Goal: Task Accomplishment & Management: Manage account settings

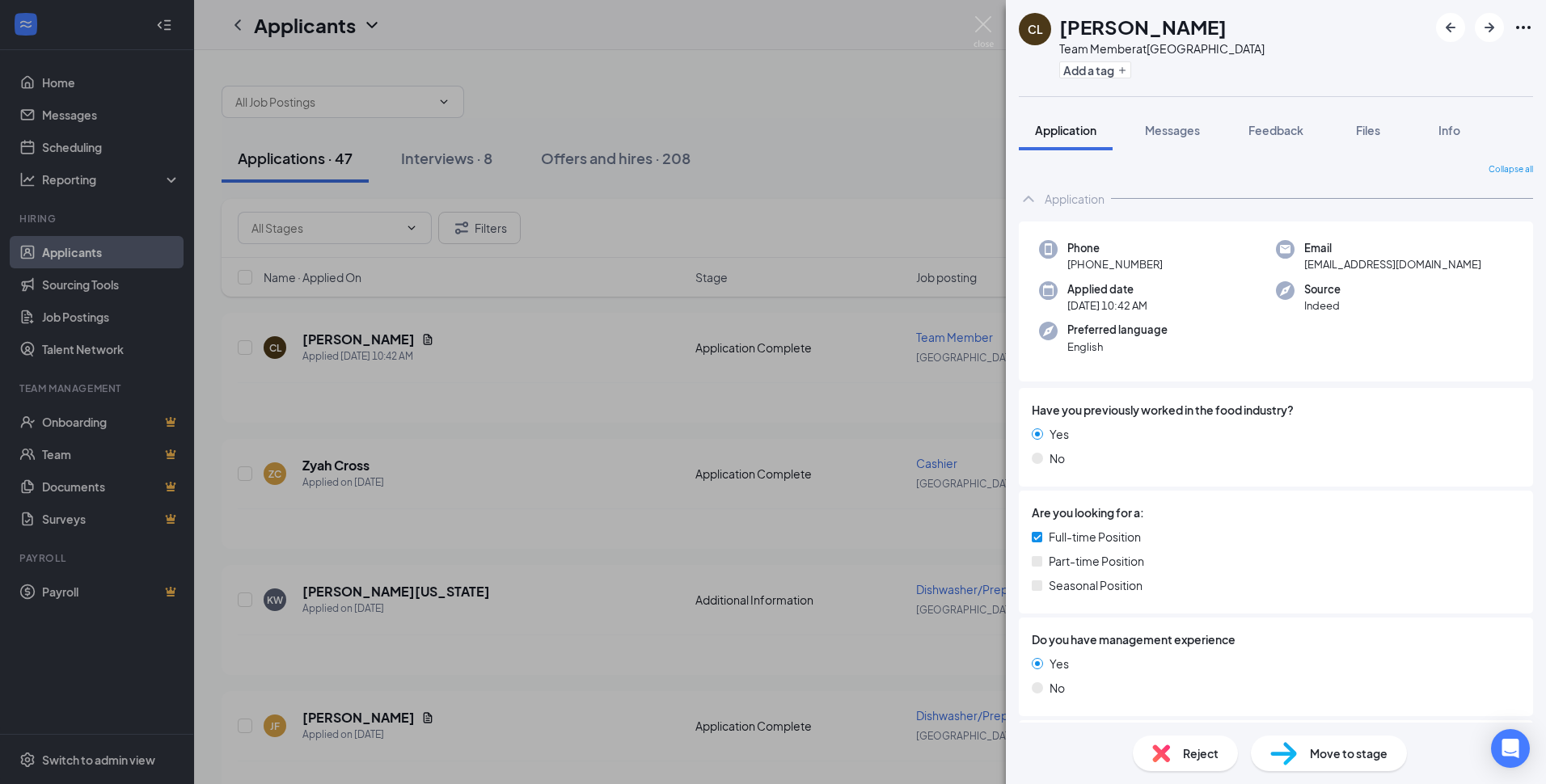
click at [841, 141] on div "CL [PERSON_NAME] Team Member at [GEOGRAPHIC_DATA] Add a tag Application Message…" at bounding box center [773, 392] width 1546 height 784
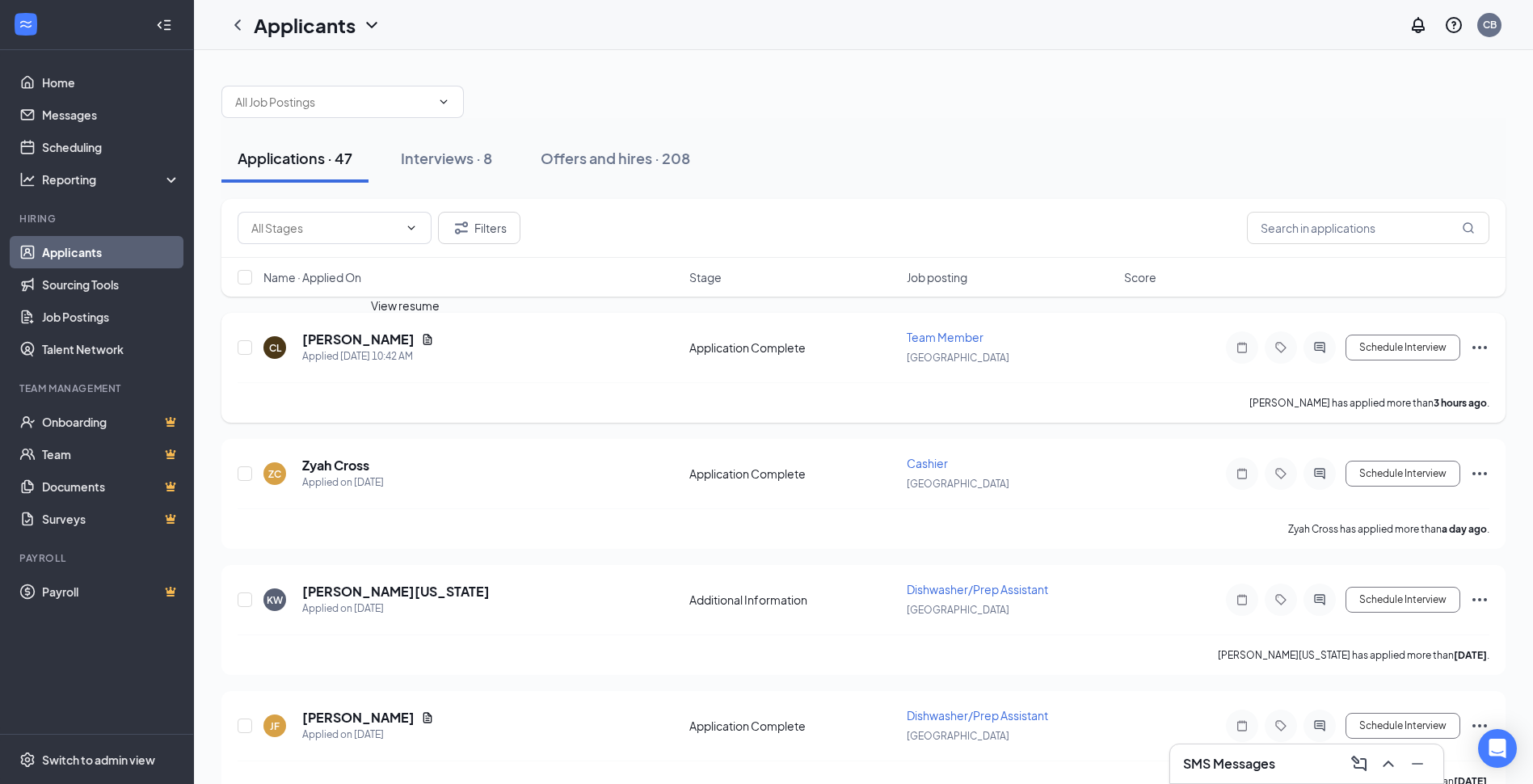
click at [424, 339] on icon "Document" at bounding box center [428, 339] width 9 height 11
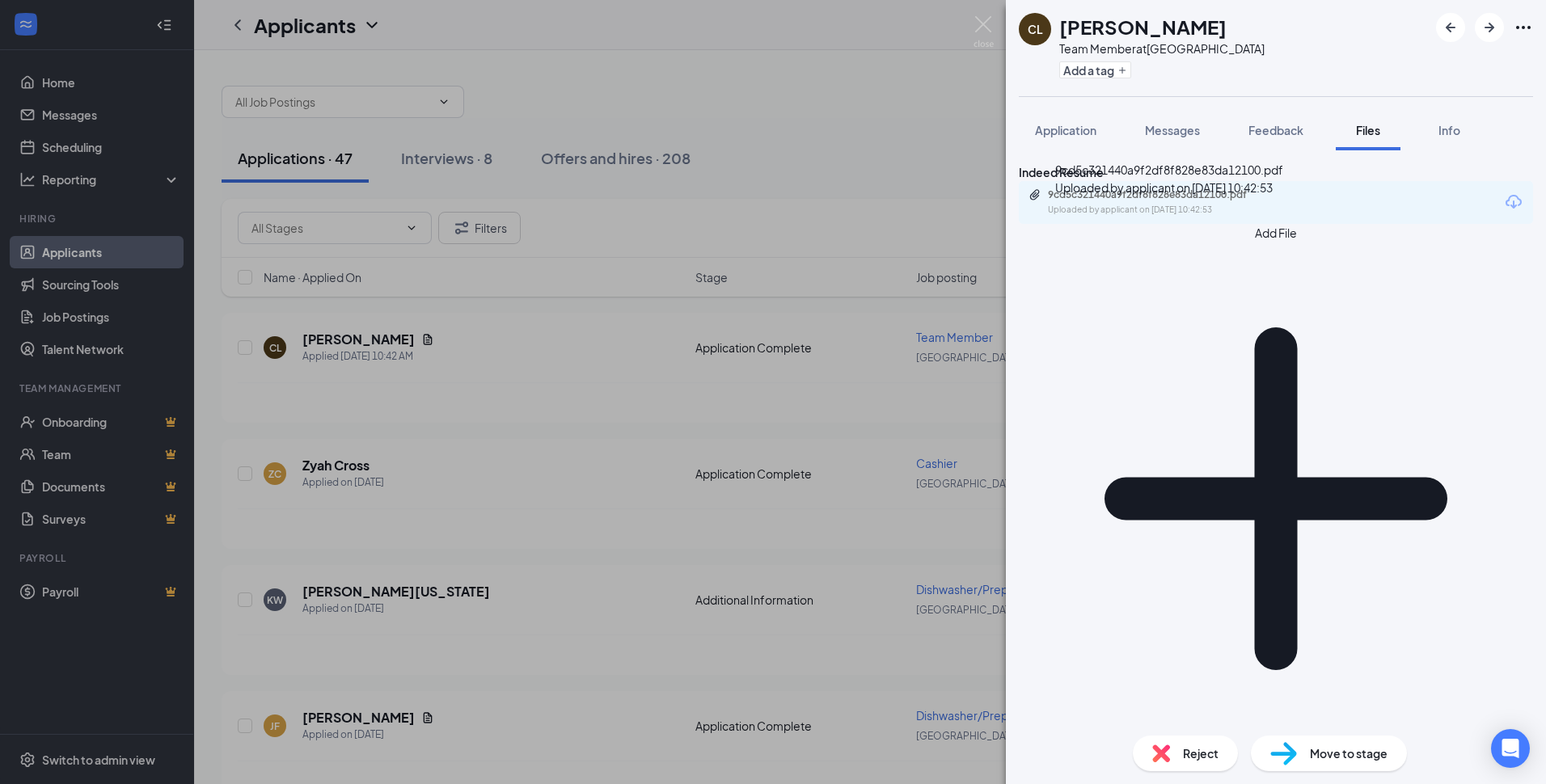
click at [1126, 202] on div "9cd5c321440a9f2df8f828e83da12100.pdf" at bounding box center [1161, 194] width 226 height 13
drag, startPoint x: 900, startPoint y: 125, endPoint x: 946, endPoint y: 63, distance: 77.2
click at [899, 125] on div "CL [PERSON_NAME] Team Member at [GEOGRAPHIC_DATA] Add a tag Application Message…" at bounding box center [773, 392] width 1546 height 784
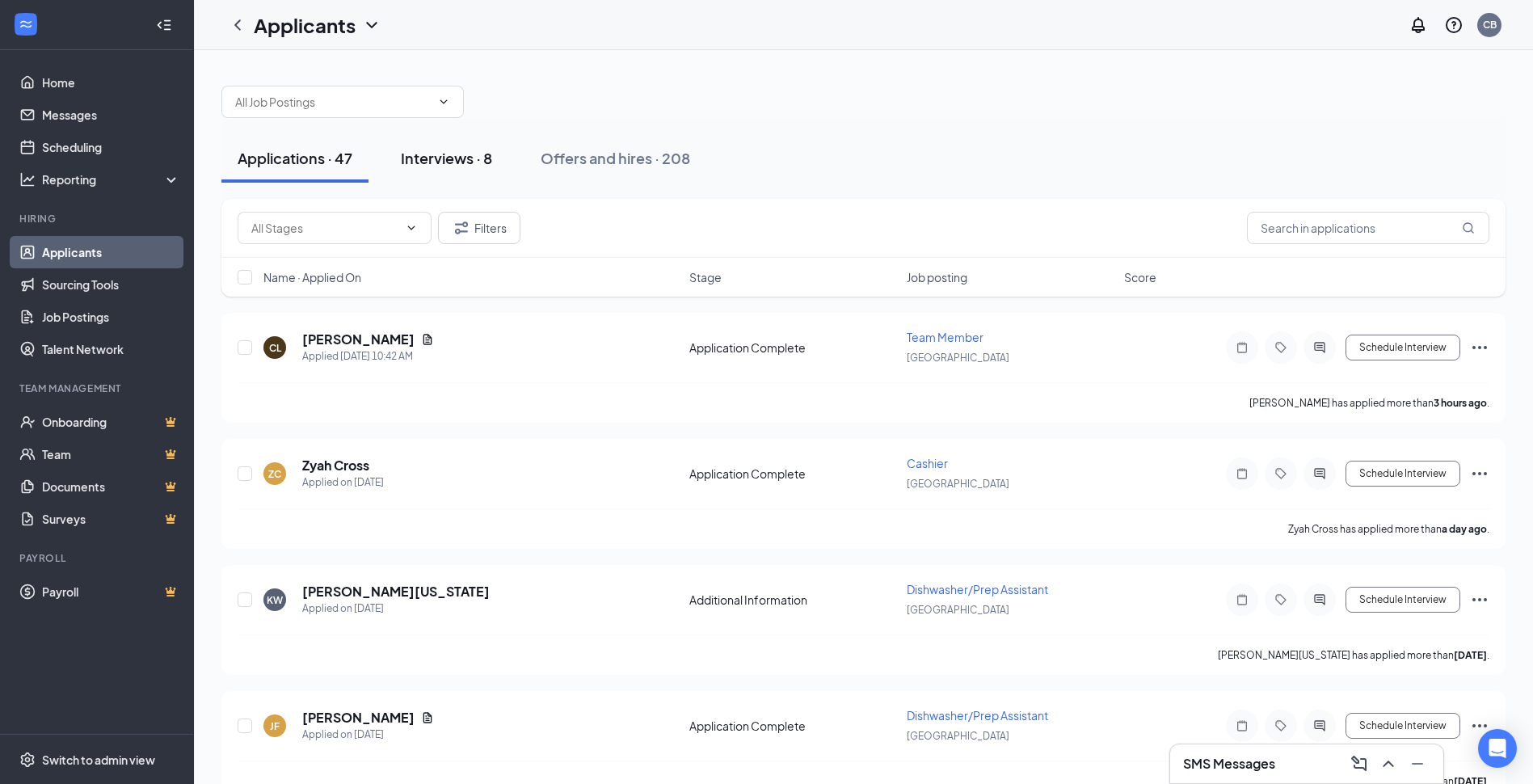
click at [458, 155] on div "Interviews · 8" at bounding box center [446, 158] width 91 height 20
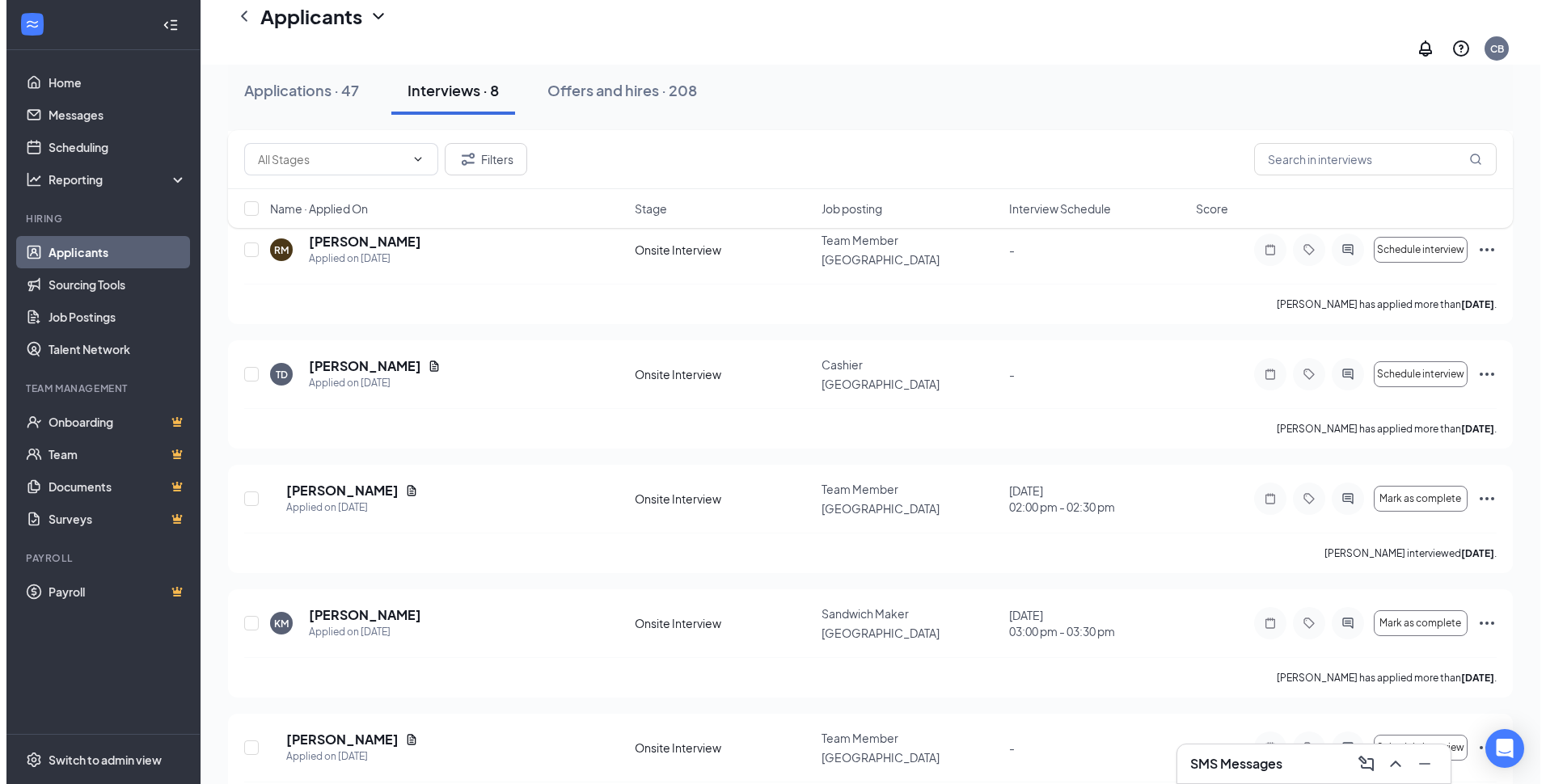
scroll to position [515, 0]
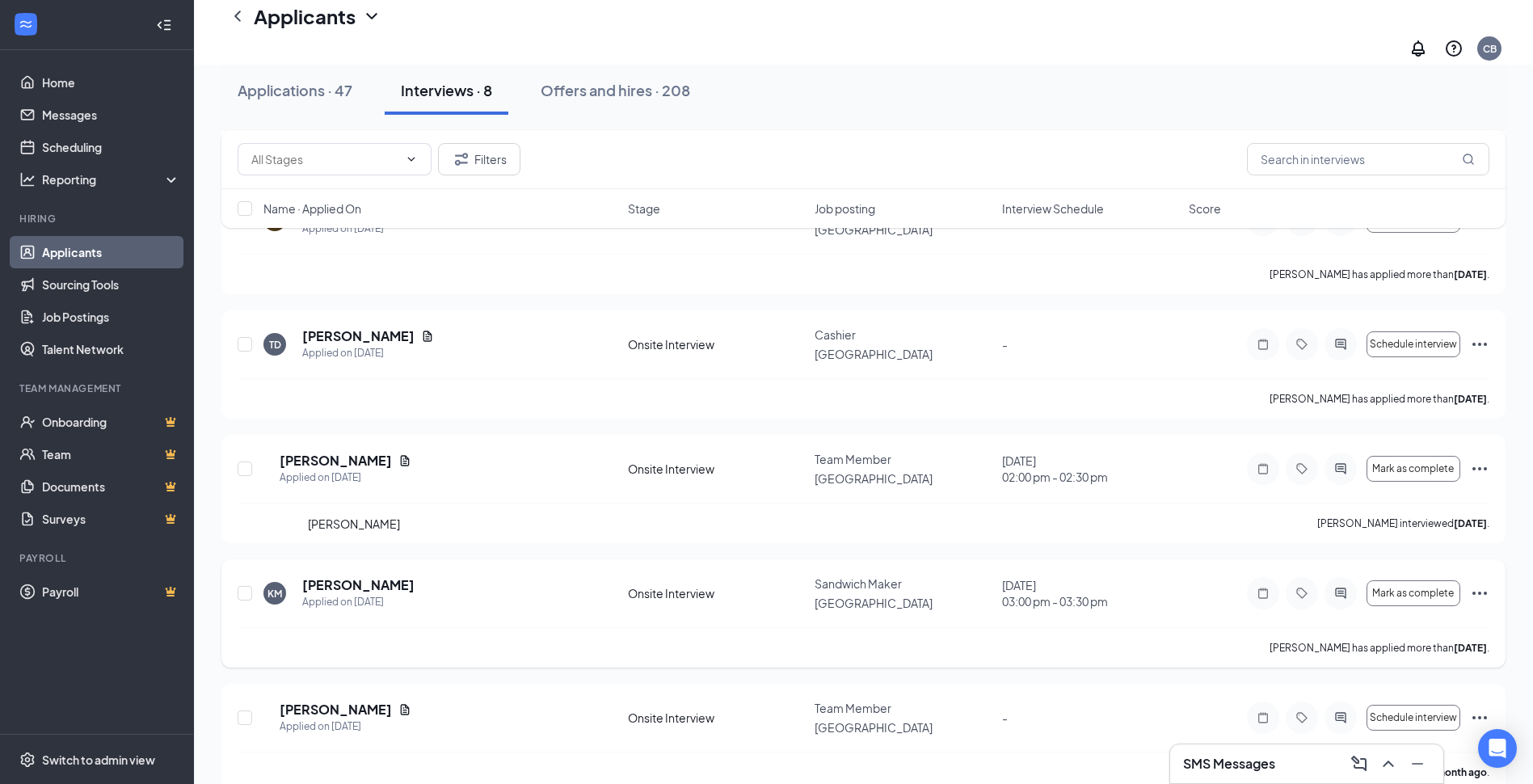
click at [329, 576] on h5 "[PERSON_NAME]" at bounding box center [358, 585] width 113 height 18
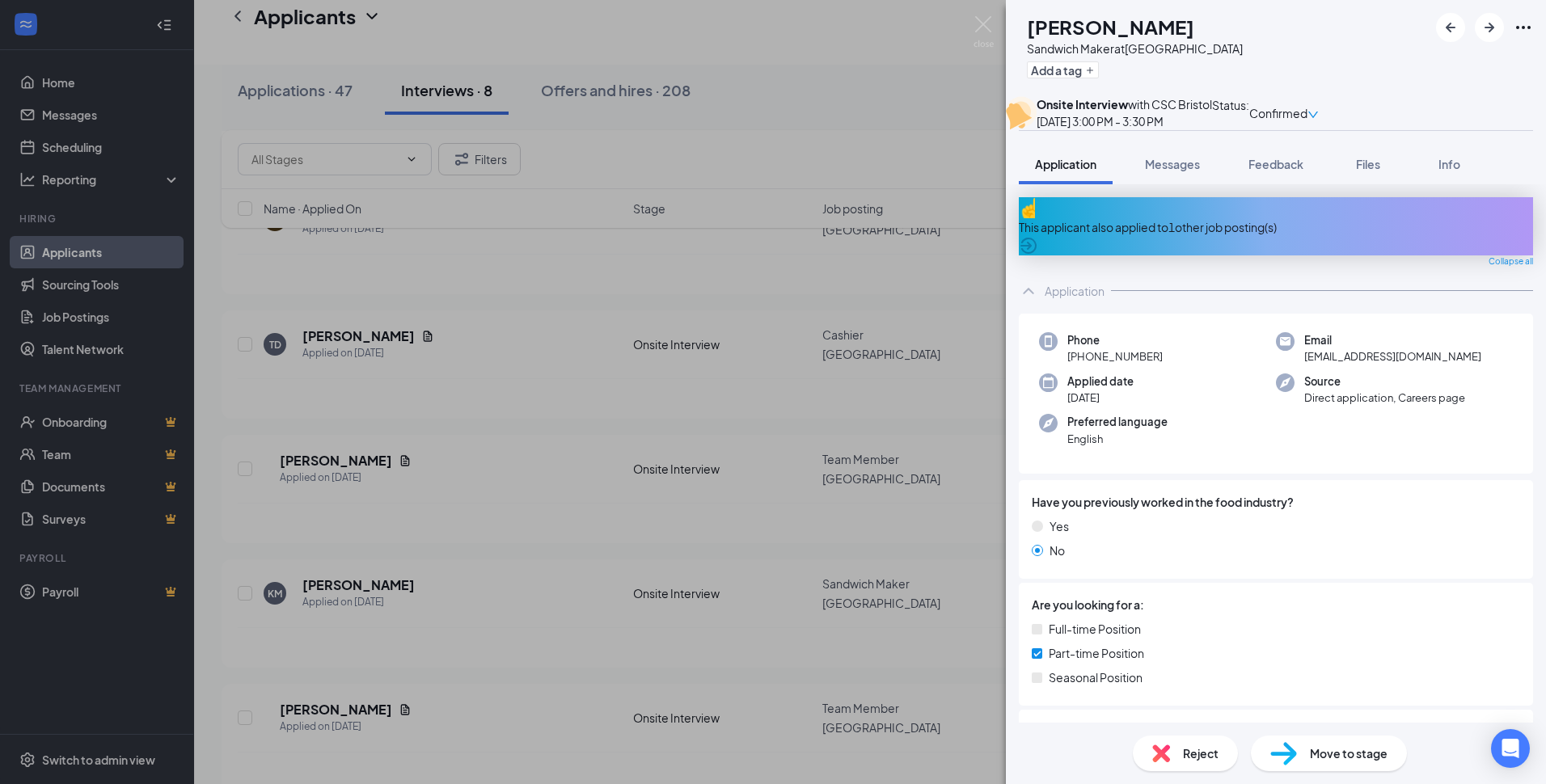
click at [809, 88] on div "KM [PERSON_NAME] Sandwich Maker at [GEOGRAPHIC_DATA] Add a tag Onsite Interview…" at bounding box center [773, 392] width 1546 height 784
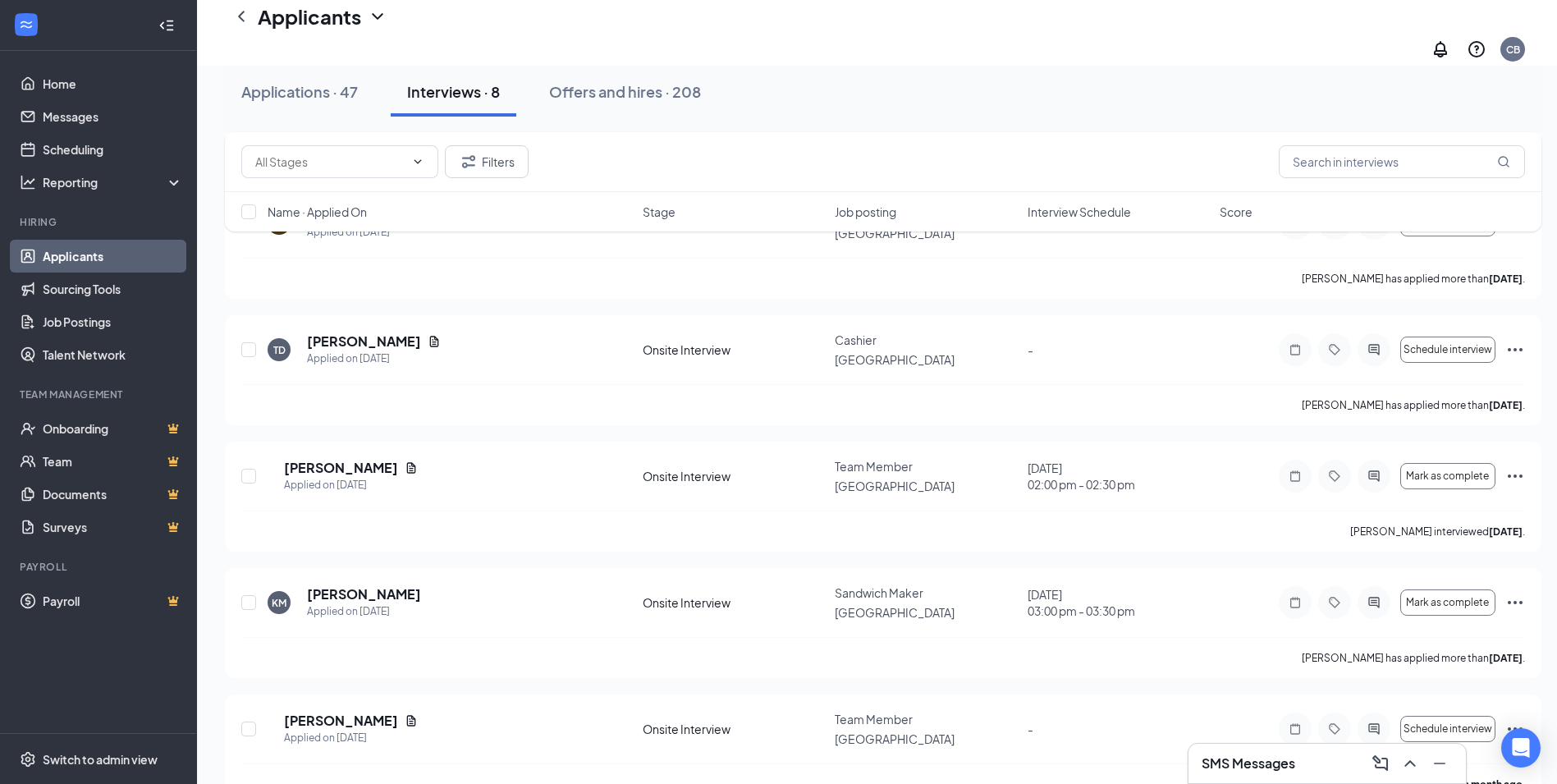
click at [837, 97] on div "Applications · 47 Interviews · 8 Offers and hires · 208" at bounding box center [883, 92] width 1317 height 49
